Goal: Check status: Check status

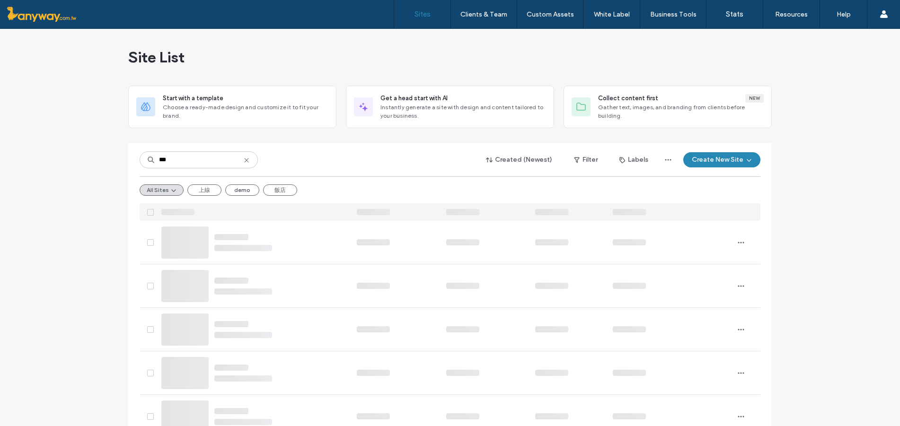
type input "***"
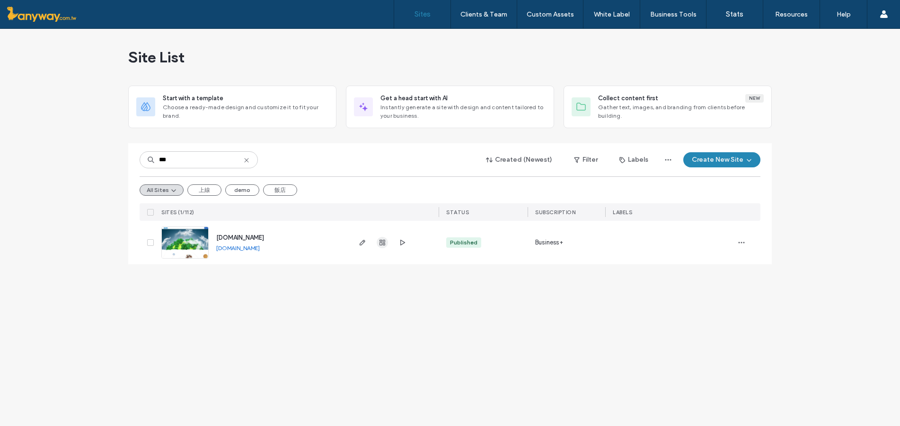
click at [380, 244] on icon "button" at bounding box center [382, 243] width 8 height 8
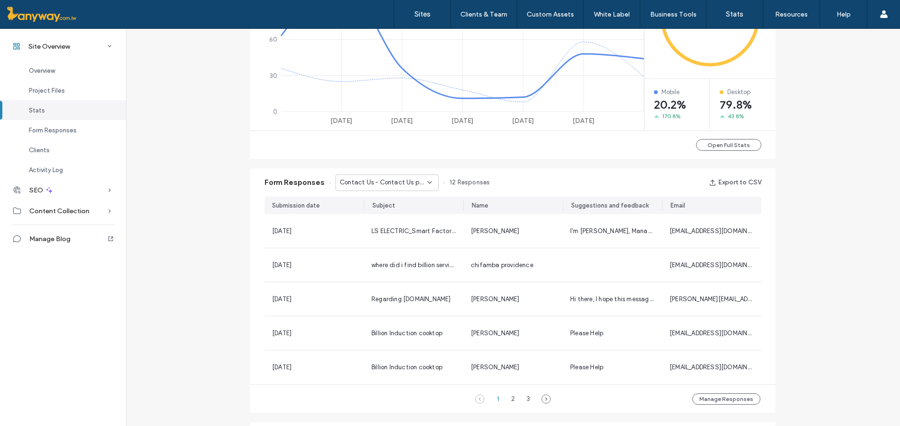
scroll to position [630, 0]
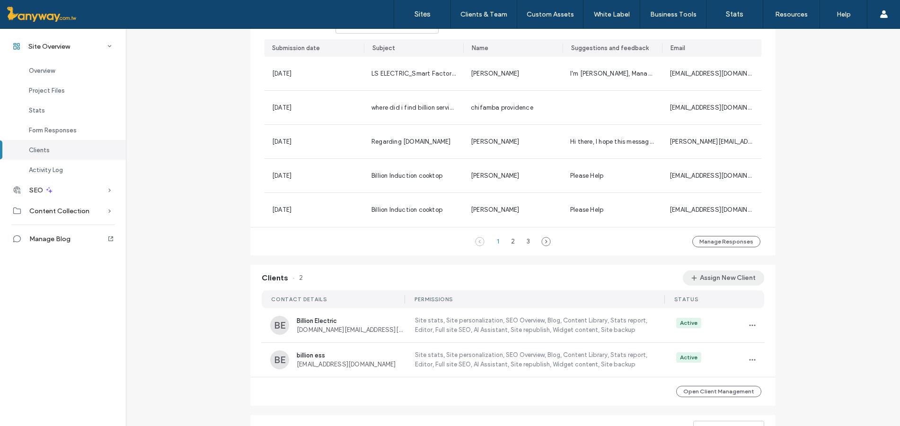
scroll to position [913, 0]
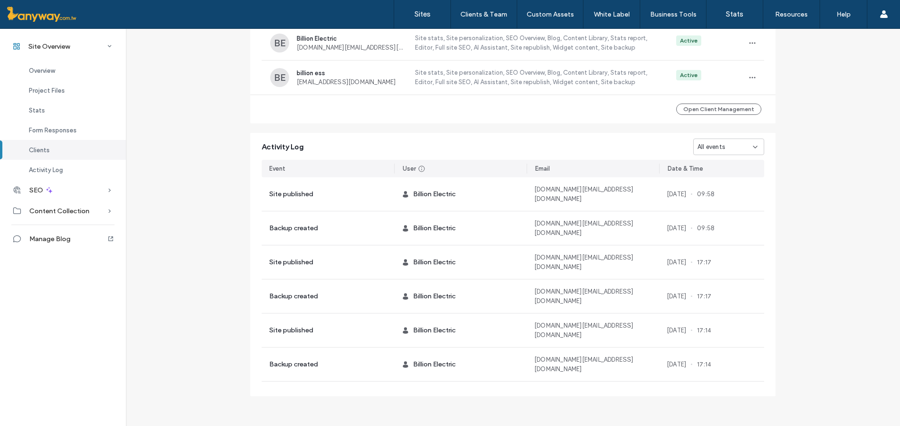
click at [754, 148] on icon at bounding box center [755, 147] width 8 height 8
click at [725, 241] on div "Site created" at bounding box center [725, 246] width 70 height 17
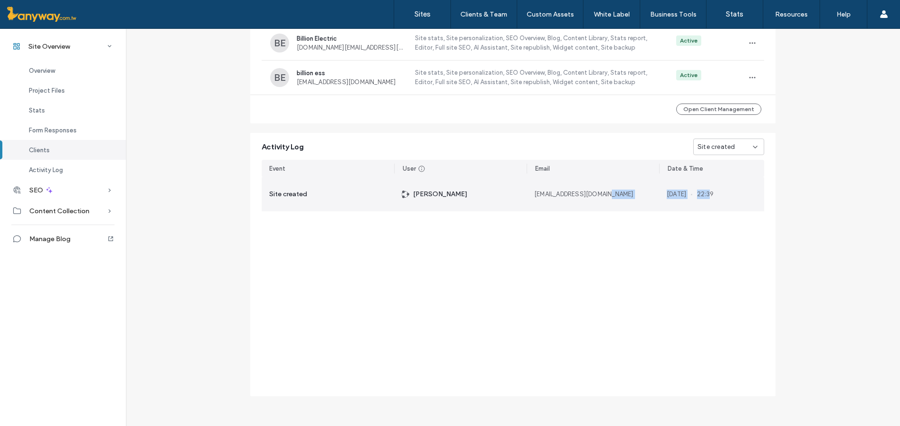
drag, startPoint x: 650, startPoint y: 191, endPoint x: 724, endPoint y: 204, distance: 75.0
click at [724, 204] on section "Site created [PERSON_NAME] [EMAIL_ADDRESS][DOMAIN_NAME] [DATE] 22:39" at bounding box center [513, 194] width 502 height 34
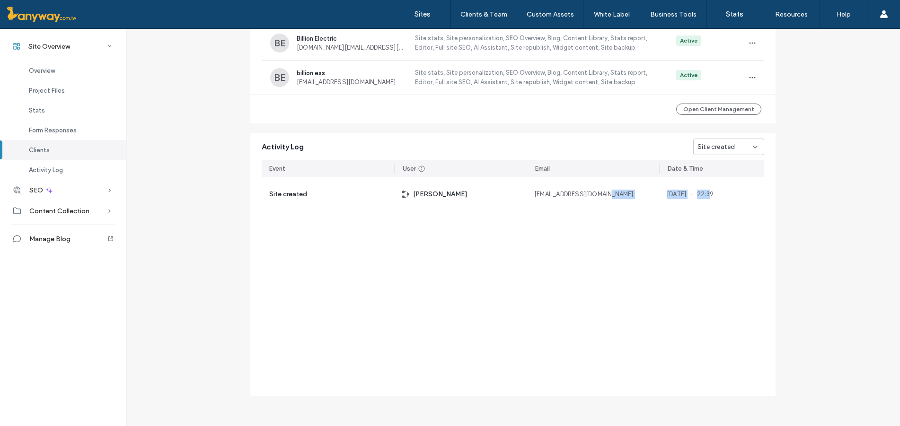
copy section "[DATE] 22:3"
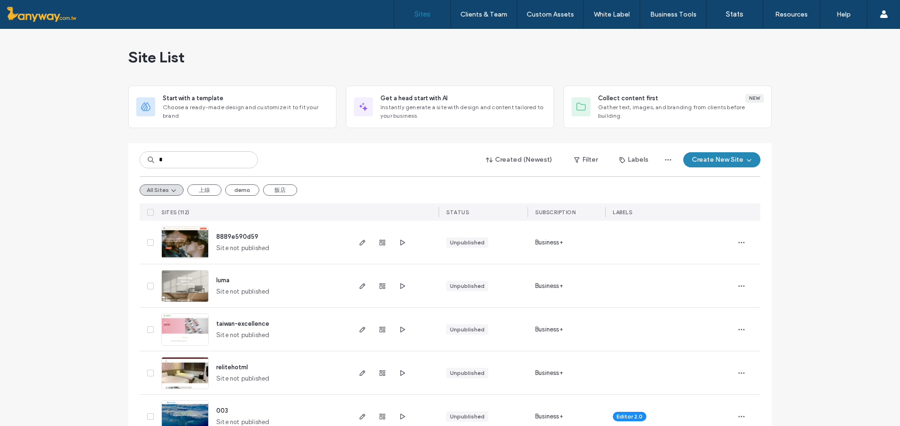
type input "*"
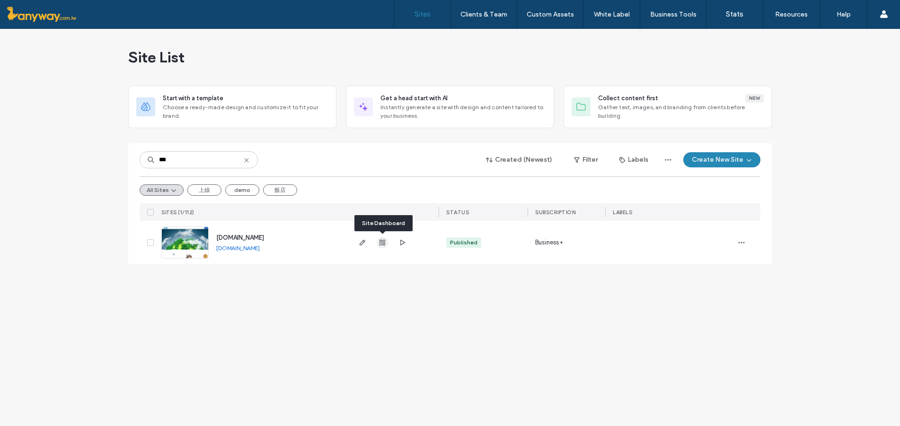
type input "***"
click at [383, 241] on use "button" at bounding box center [382, 243] width 6 height 6
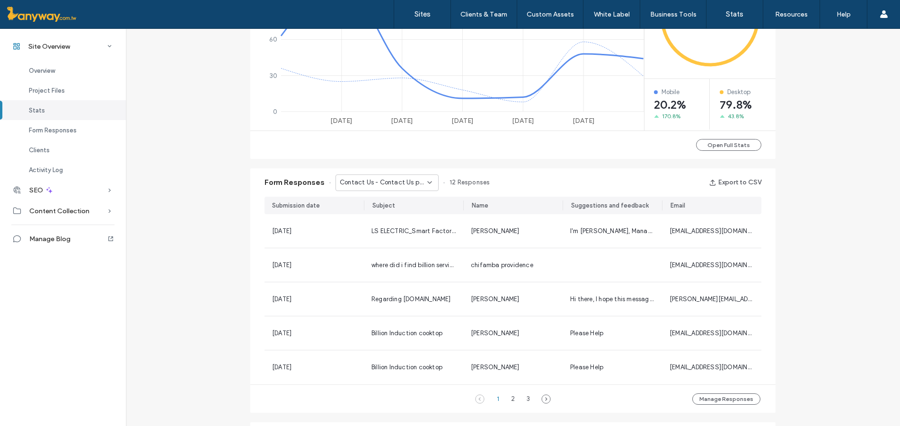
scroll to position [788, 0]
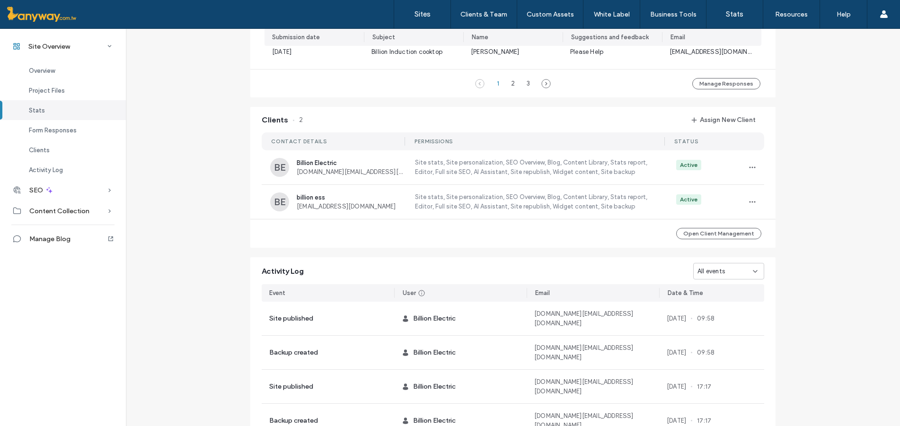
click at [710, 274] on span "All events" at bounding box center [710, 271] width 27 height 9
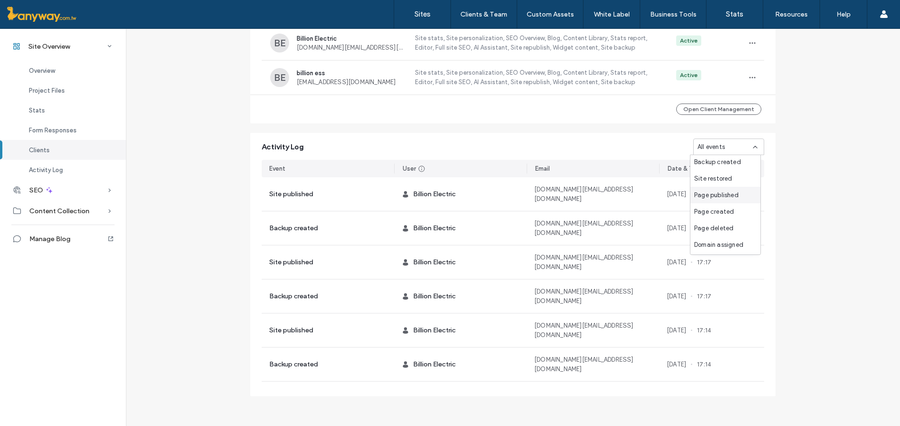
scroll to position [50, 0]
click at [736, 229] on span "Domain assigned" at bounding box center [718, 229] width 49 height 9
